Goal: Task Accomplishment & Management: Use online tool/utility

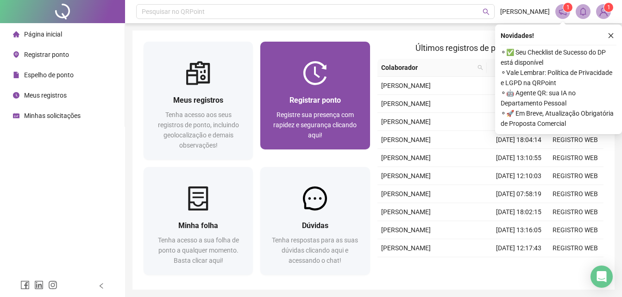
click at [321, 120] on div "Registre sua presença com rapidez e segurança clicando aqui!" at bounding box center [315, 125] width 87 height 31
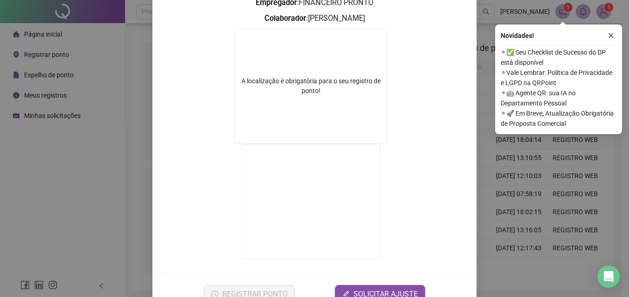
scroll to position [139, 0]
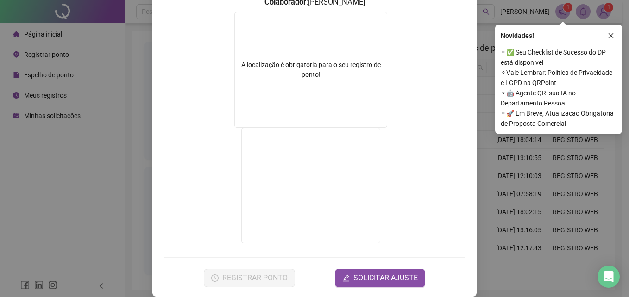
click at [475, 179] on div "Registro de ponto web 18:55:11 Empregador : FINANCEIRO PRONTO Colaborador : [PE…" at bounding box center [314, 148] width 629 height 297
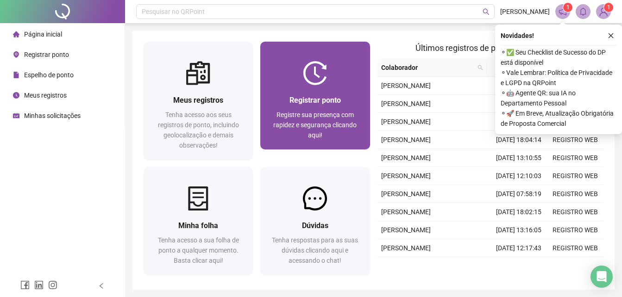
click at [314, 115] on span "Registre sua presença com rapidez e segurança clicando aqui!" at bounding box center [314, 125] width 83 height 28
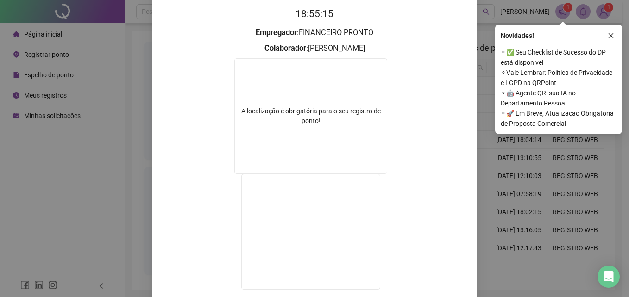
scroll to position [139, 0]
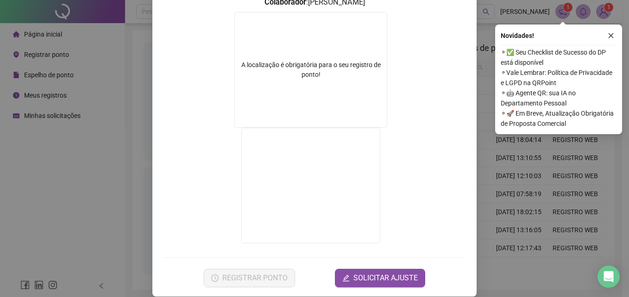
click at [482, 191] on div "Registro de ponto web 18:55:17 Empregador : FINANCEIRO PRONTO Colaborador : GIS…" at bounding box center [314, 148] width 629 height 297
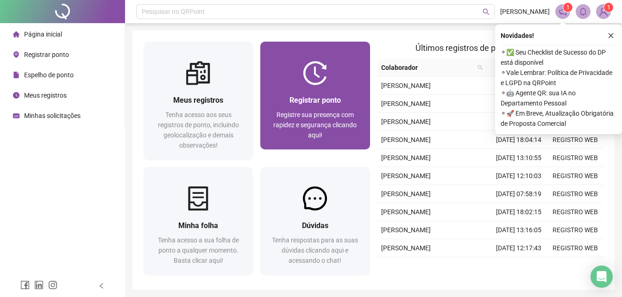
click at [357, 129] on div "Registre sua presença com rapidez e segurança clicando aqui!" at bounding box center [315, 125] width 87 height 31
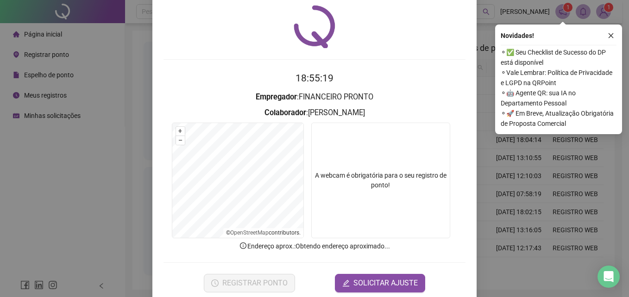
scroll to position [44, 0]
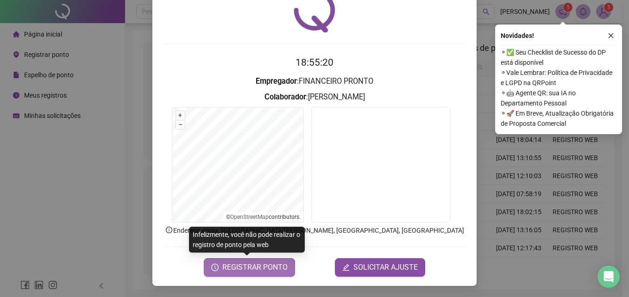
click at [285, 272] on button "REGISTRAR PONTO" at bounding box center [249, 268] width 91 height 19
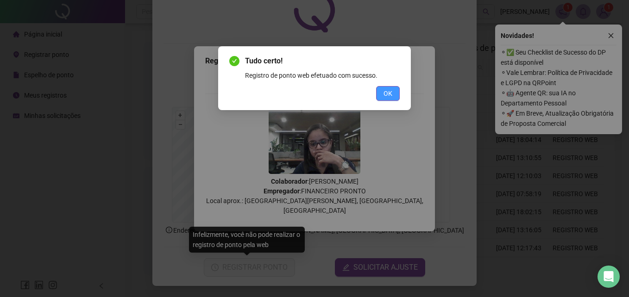
click at [393, 95] on button "OK" at bounding box center [388, 93] width 24 height 15
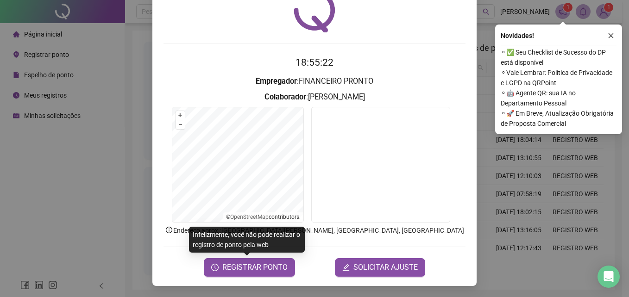
click at [499, 64] on div "Novidades ! ⚬ ✅ Seu Checklist de Sucesso do DP está disponível ⚬ Vale Lembrar: …" at bounding box center [558, 80] width 127 height 110
click at [609, 37] on icon "close" at bounding box center [611, 35] width 6 height 6
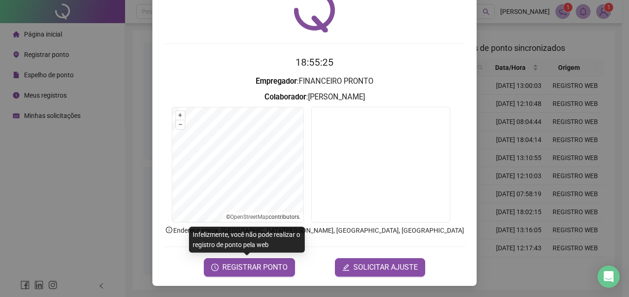
click at [466, 51] on div "Registro de ponto web 18:55:25 Empregador : FINANCEIRO PRONTO Colaborador : GIS…" at bounding box center [314, 125] width 324 height 321
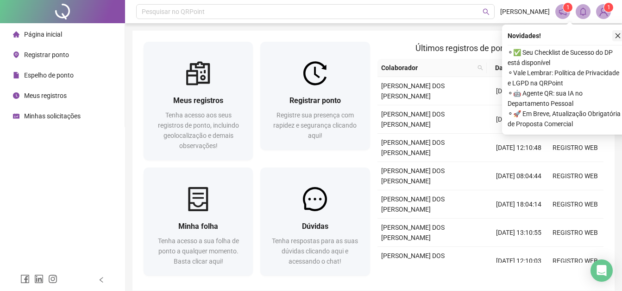
click at [614, 32] on button "button" at bounding box center [618, 35] width 11 height 11
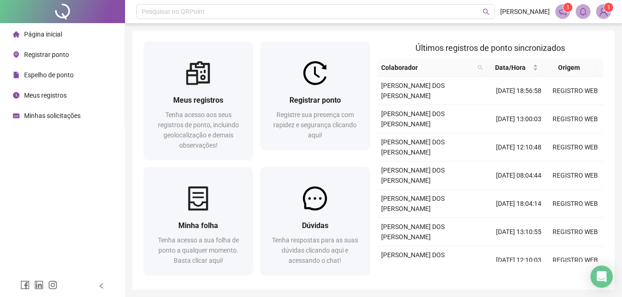
click at [604, 9] on sup "1" at bounding box center [608, 7] width 9 height 9
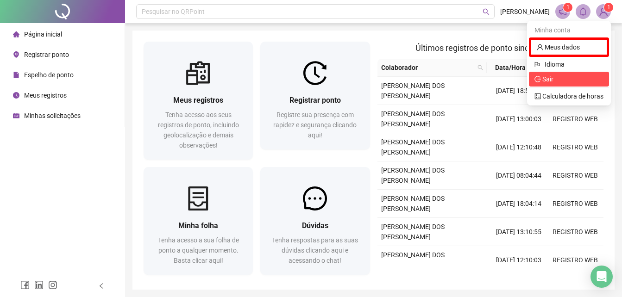
click at [575, 81] on span "Sair" at bounding box center [569, 79] width 69 height 10
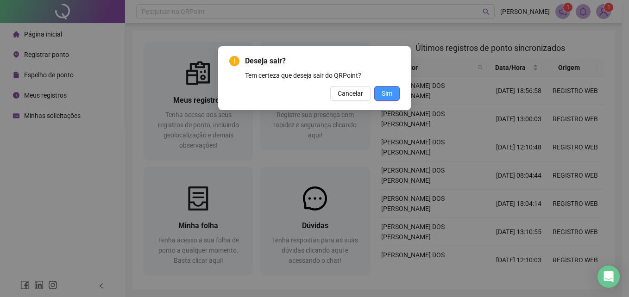
click at [387, 92] on span "Sim" at bounding box center [387, 94] width 11 height 10
